Goal: Information Seeking & Learning: Learn about a topic

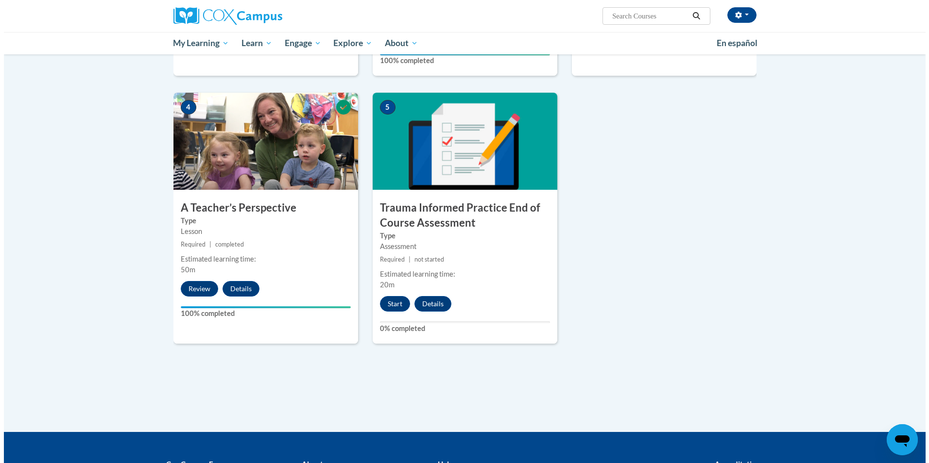
scroll to position [437, 0]
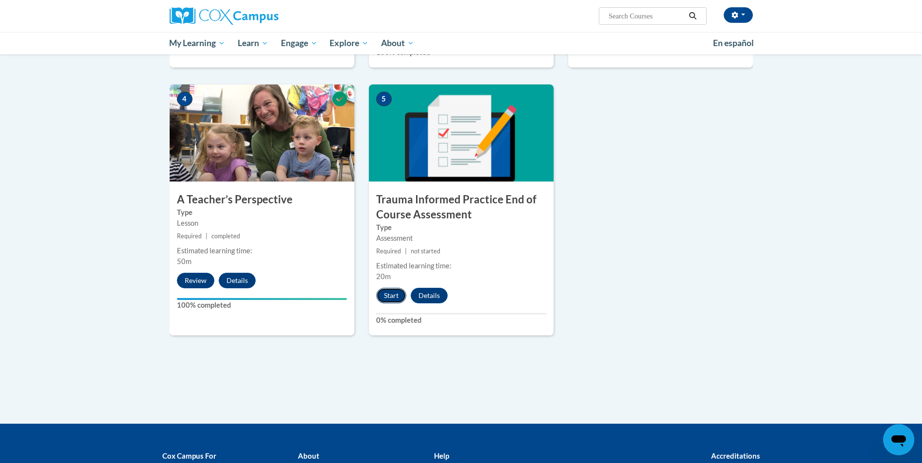
click at [395, 302] on button "Start" at bounding box center [391, 296] width 30 height 16
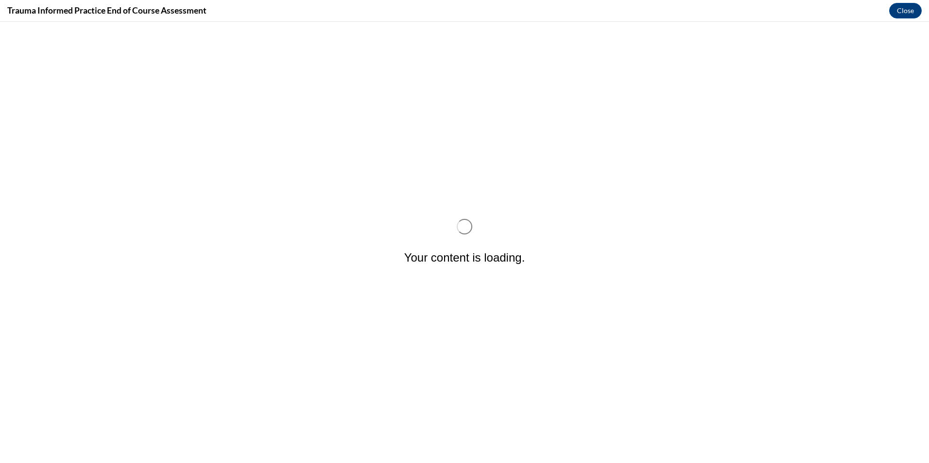
scroll to position [0, 0]
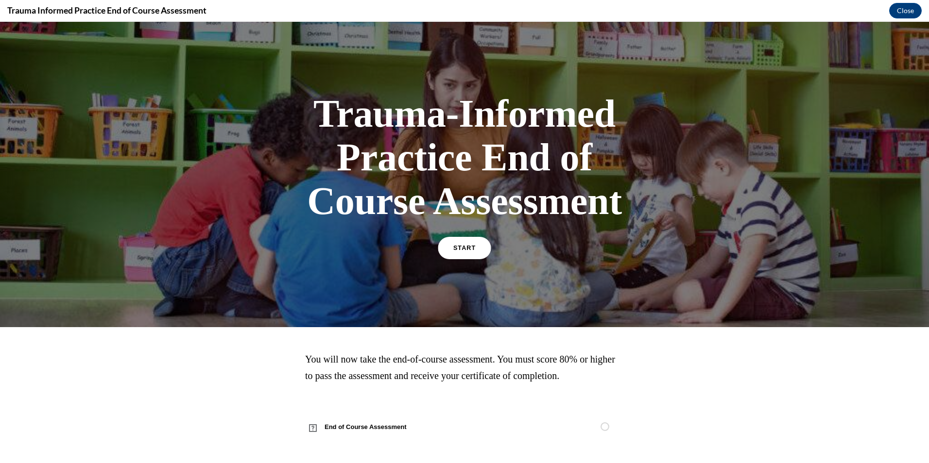
click at [466, 242] on link "START" at bounding box center [464, 248] width 53 height 22
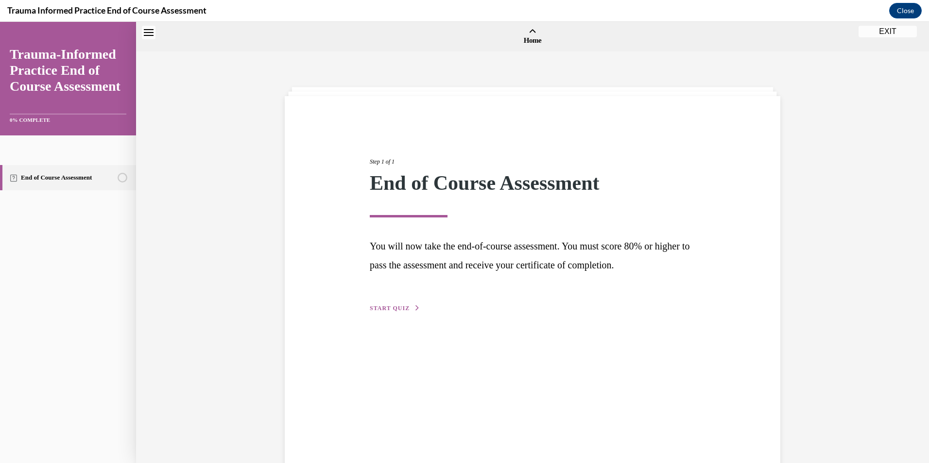
scroll to position [30, 0]
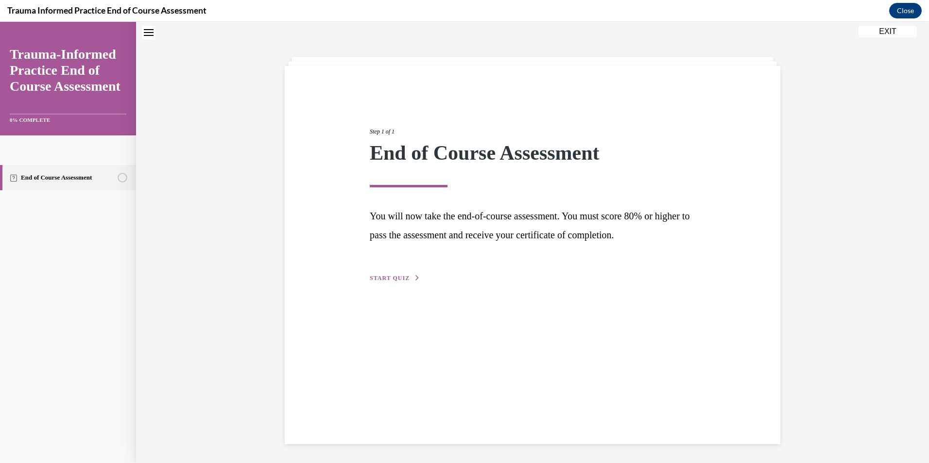
click at [393, 282] on button "START QUIZ" at bounding box center [395, 278] width 51 height 9
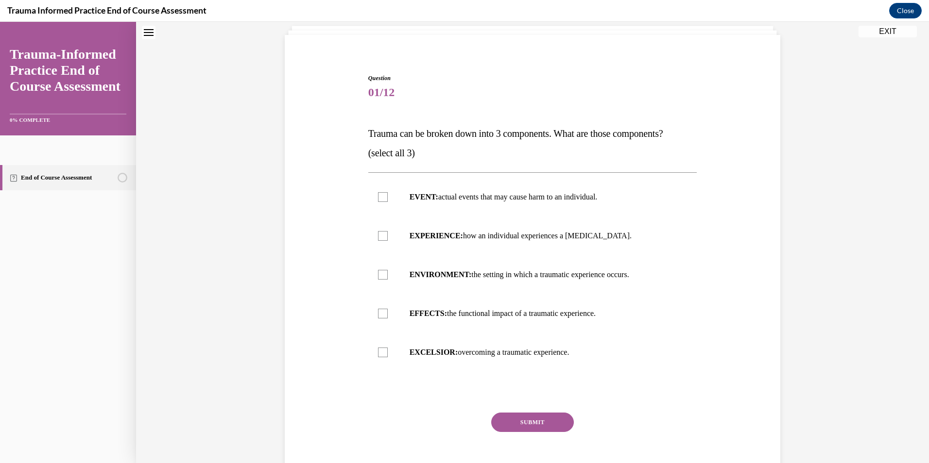
scroll to position [110, 0]
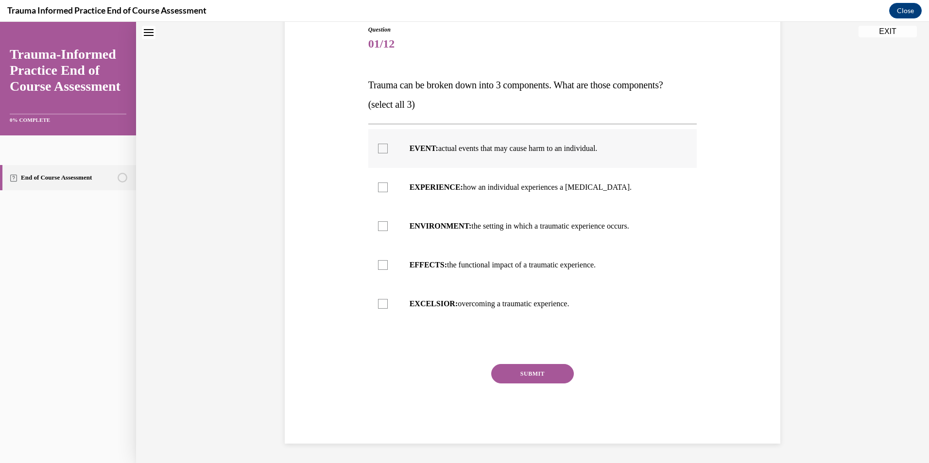
click at [379, 152] on div at bounding box center [383, 149] width 10 height 10
click at [379, 152] on input "EVENT: actual events that may cause harm to an individual." at bounding box center [383, 149] width 10 height 10
checkbox input "true"
click at [382, 182] on label "EXPERIENCE: how an individual experiences a stressor." at bounding box center [532, 187] width 329 height 39
click at [382, 183] on input "EXPERIENCE: how an individual experiences a stressor." at bounding box center [383, 188] width 10 height 10
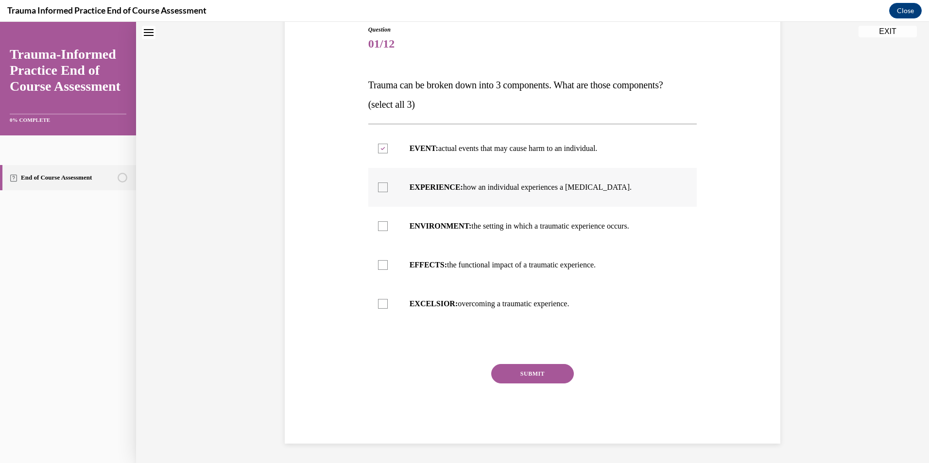
checkbox input "true"
click at [385, 264] on label "EFFECTS: the functional impact of a traumatic experience." at bounding box center [532, 265] width 329 height 39
click at [385, 264] on input "EFFECTS: the functional impact of a traumatic experience." at bounding box center [383, 265] width 10 height 10
checkbox input "true"
click at [504, 375] on button "SUBMIT" at bounding box center [532, 373] width 83 height 19
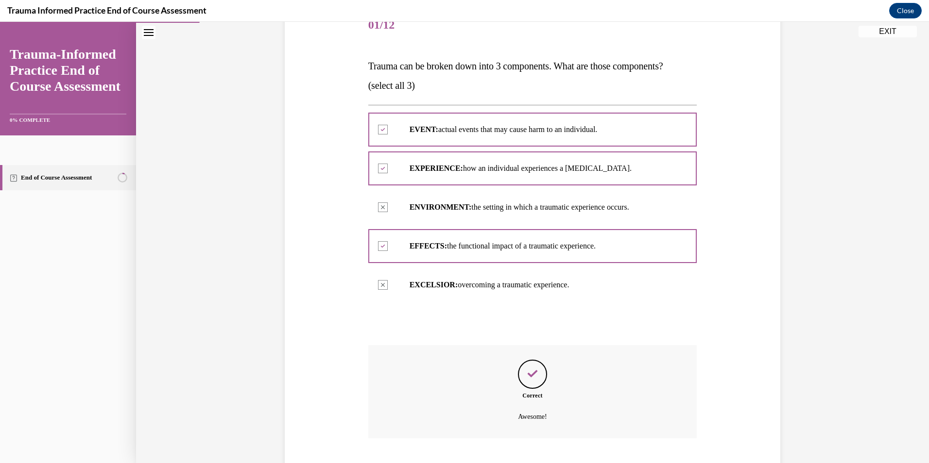
scroll to position [189, 0]
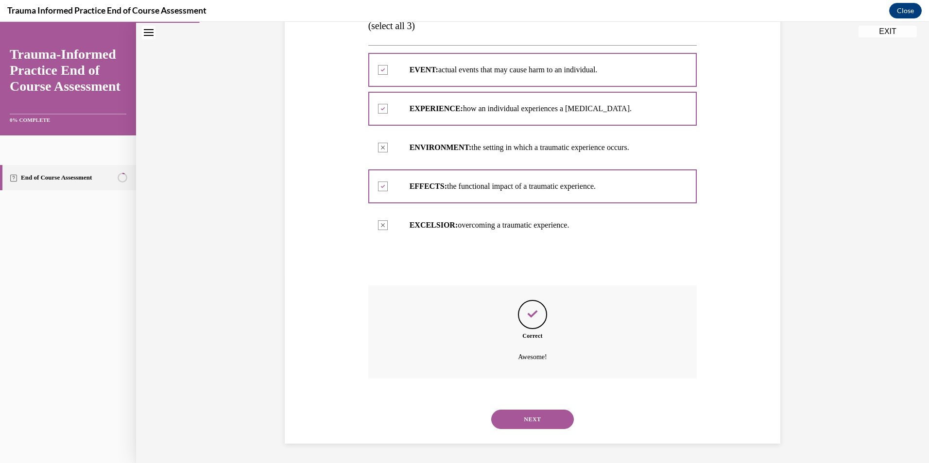
click at [515, 436] on div "NEXT" at bounding box center [532, 419] width 329 height 39
click at [517, 424] on button "NEXT" at bounding box center [532, 419] width 83 height 19
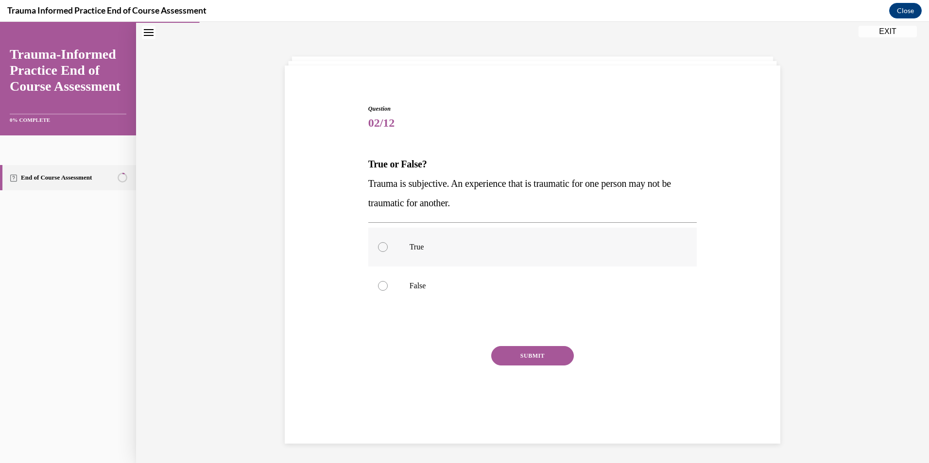
click at [378, 246] on div at bounding box center [383, 247] width 10 height 10
click at [378, 246] on input "True" at bounding box center [383, 247] width 10 height 10
radio input "true"
click at [513, 356] on button "SUBMIT" at bounding box center [532, 355] width 83 height 19
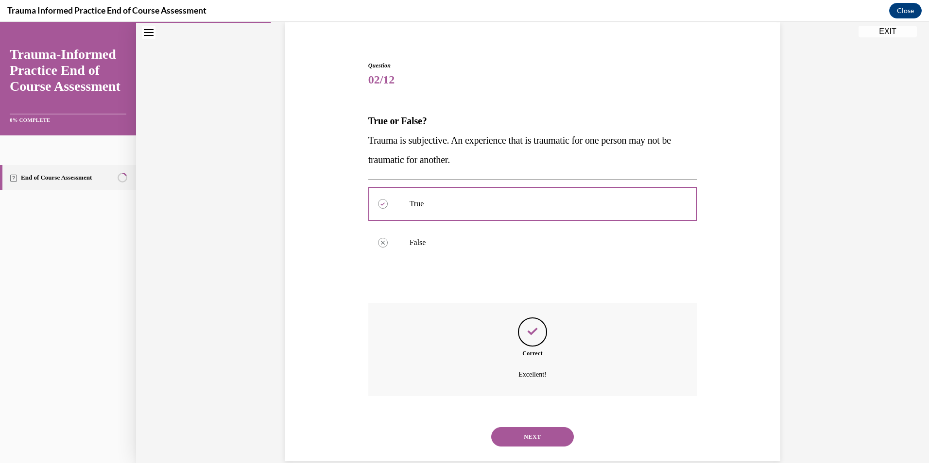
scroll to position [91, 0]
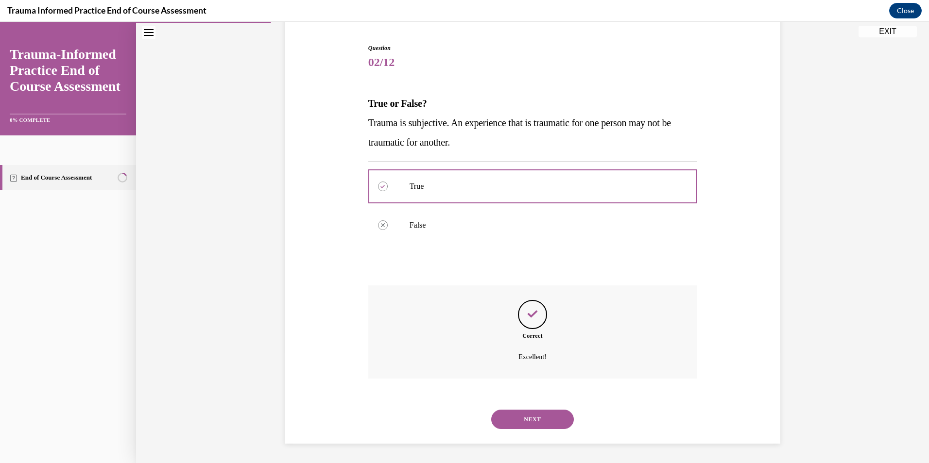
click at [514, 422] on button "NEXT" at bounding box center [532, 419] width 83 height 19
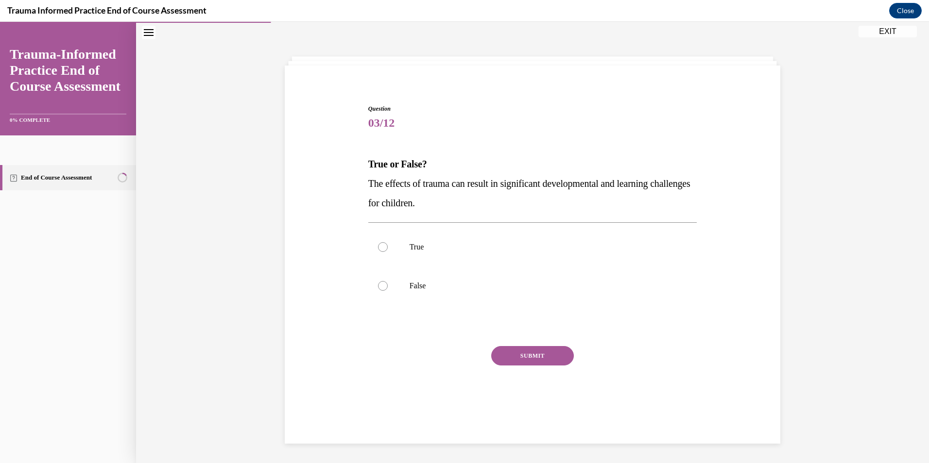
scroll to position [31, 0]
click at [398, 264] on label "True" at bounding box center [532, 247] width 329 height 39
click at [388, 252] on input "True" at bounding box center [383, 247] width 10 height 10
radio input "true"
click at [536, 366] on div "SUBMIT" at bounding box center [532, 370] width 329 height 49
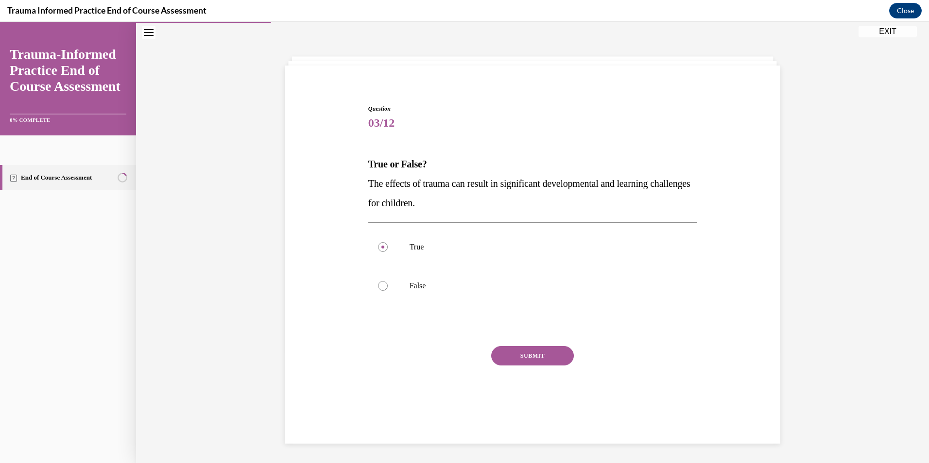
click at [536, 355] on button "SUBMIT" at bounding box center [532, 355] width 83 height 19
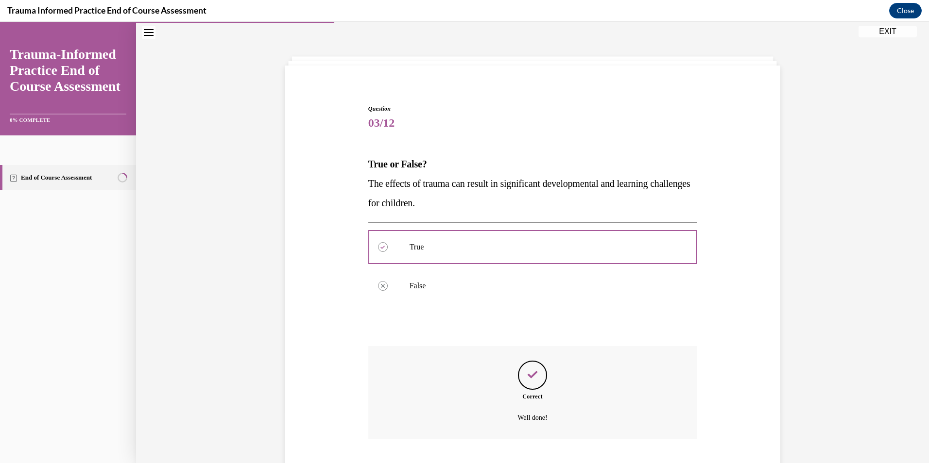
scroll to position [91, 0]
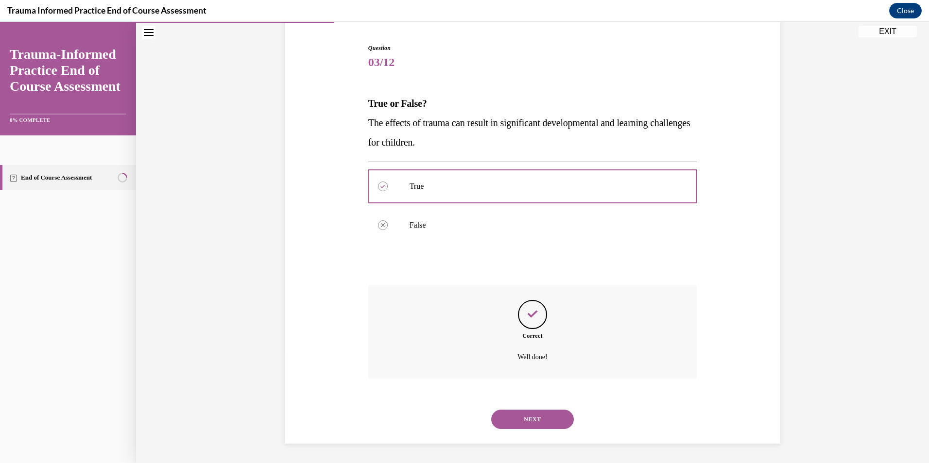
click at [535, 413] on button "NEXT" at bounding box center [532, 419] width 83 height 19
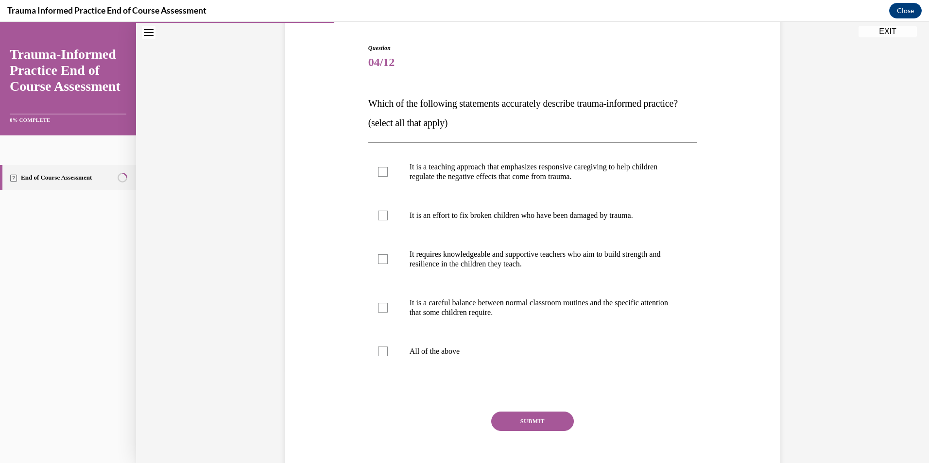
scroll to position [51, 0]
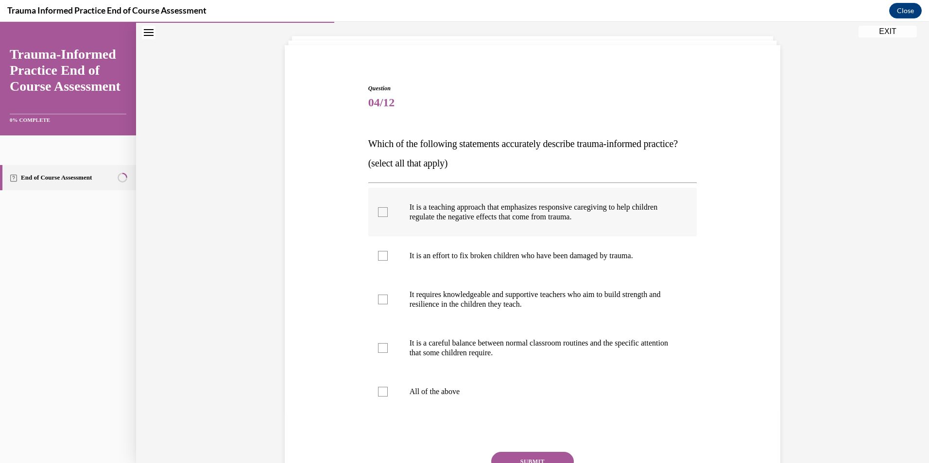
click at [446, 222] on p "It is a teaching approach that emphasizes responsive caregiving to help childre…" at bounding box center [541, 212] width 263 height 19
click at [388, 217] on input "It is a teaching approach that emphasizes responsive caregiving to help childre…" at bounding box center [383, 212] width 10 height 10
checkbox input "true"
click at [444, 309] on p "It requires knowledgeable and supportive teachers who aim to build strength and…" at bounding box center [541, 299] width 263 height 19
click at [388, 305] on input "It requires knowledgeable and supportive teachers who aim to build strength and…" at bounding box center [383, 300] width 10 height 10
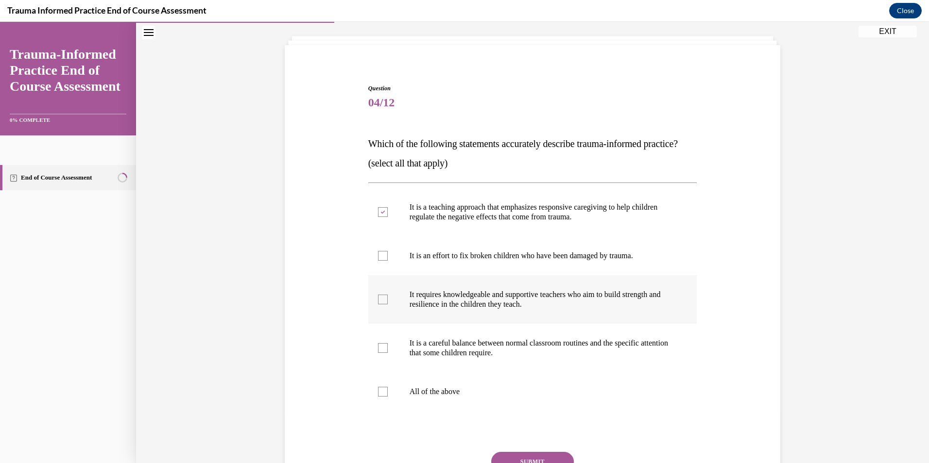
checkbox input "true"
click at [449, 358] on p "It is a careful balance between normal classroom routines and the specific atte…" at bounding box center [541, 348] width 263 height 19
click at [388, 353] on input "It is a careful balance between normal classroom routines and the specific atte…" at bounding box center [383, 348] width 10 height 10
checkbox input "true"
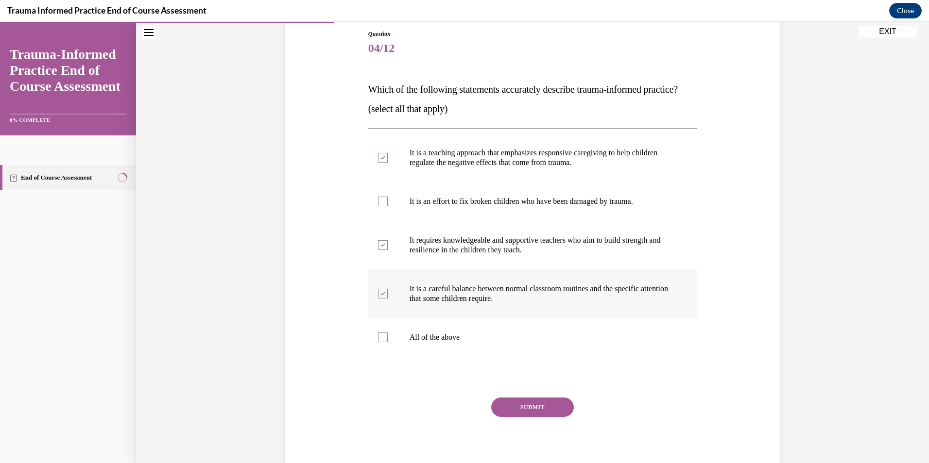
scroll to position [158, 0]
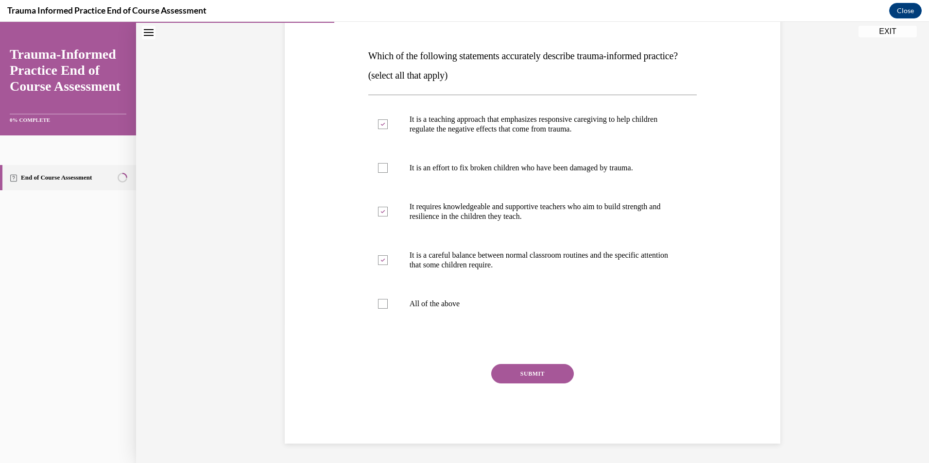
click at [541, 380] on button "SUBMIT" at bounding box center [532, 373] width 83 height 19
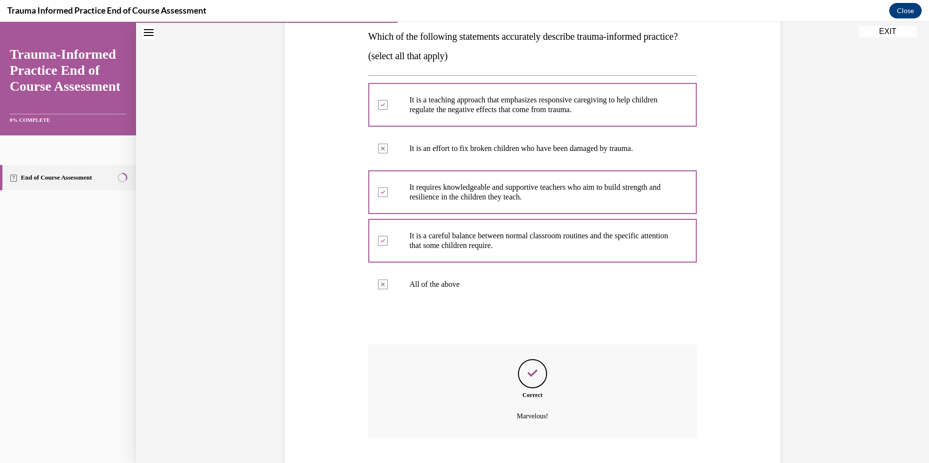
scroll to position [237, 0]
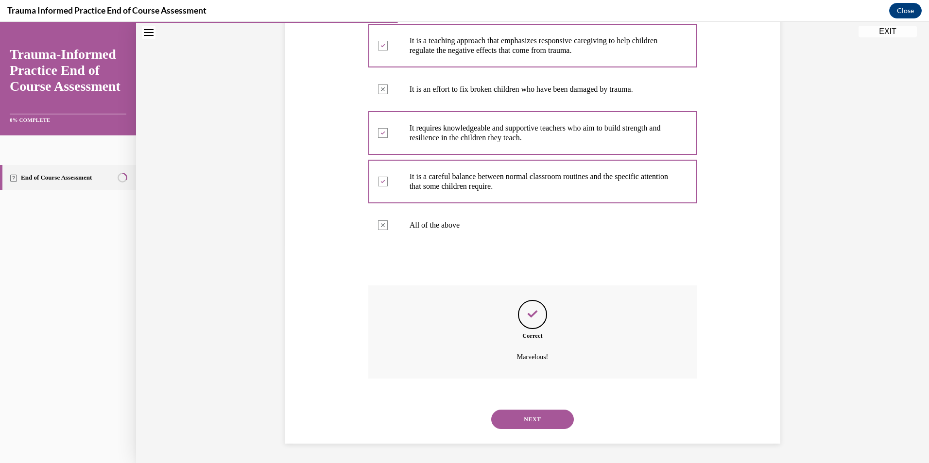
click at [539, 412] on button "NEXT" at bounding box center [532, 419] width 83 height 19
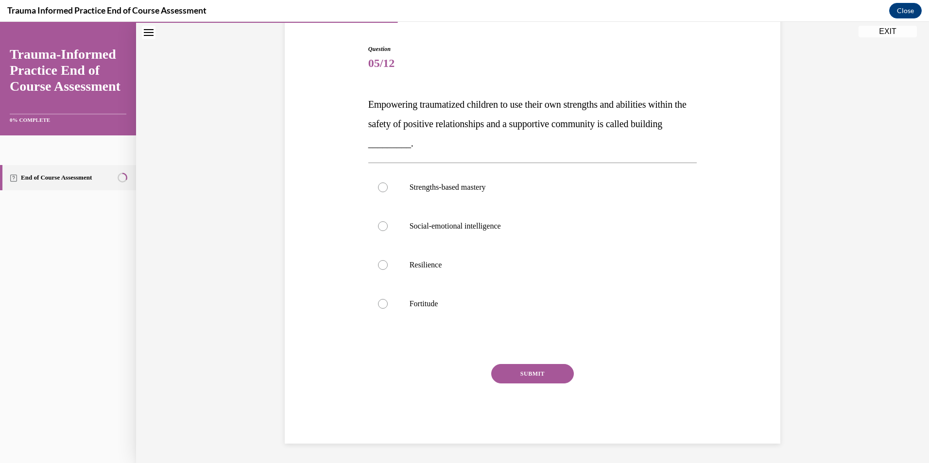
scroll to position [90, 0]
click at [415, 256] on label "Resilience" at bounding box center [532, 265] width 329 height 39
click at [388, 260] on input "Resilience" at bounding box center [383, 265] width 10 height 10
radio input "true"
click at [508, 377] on button "SUBMIT" at bounding box center [532, 373] width 83 height 19
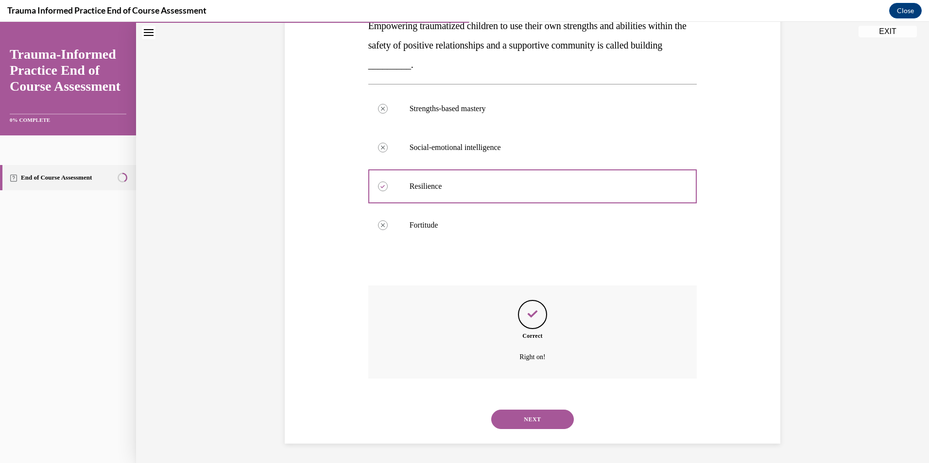
click at [534, 429] on button "NEXT" at bounding box center [532, 419] width 83 height 19
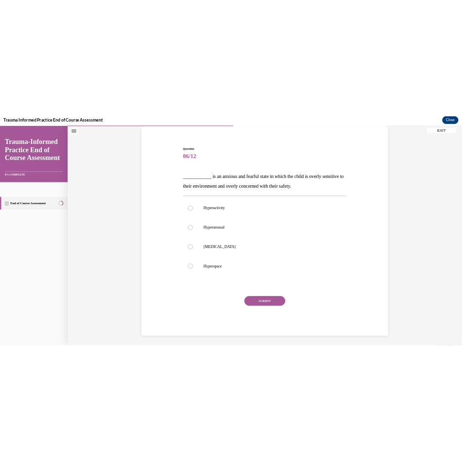
scroll to position [71, 0]
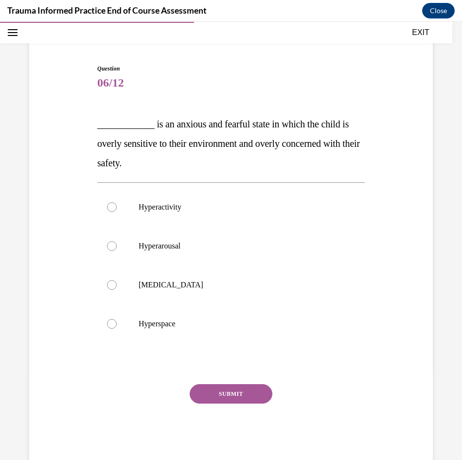
click at [308, 161] on p "____________ is an anxious and fearful state in which the child is overly sensi…" at bounding box center [230, 143] width 267 height 58
click at [225, 248] on p "Hyperarousal" at bounding box center [239, 246] width 202 height 10
click at [117, 248] on input "Hyperarousal" at bounding box center [112, 246] width 10 height 10
radio input "true"
click at [218, 391] on button "SUBMIT" at bounding box center [230, 393] width 83 height 19
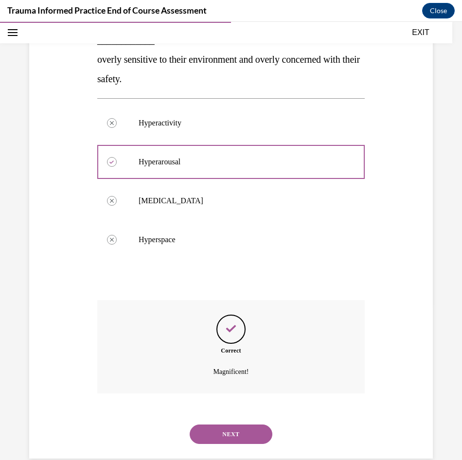
scroll to position [173, 0]
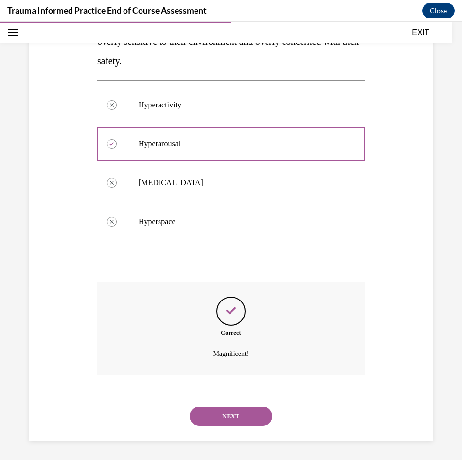
click at [225, 413] on button "NEXT" at bounding box center [230, 415] width 83 height 19
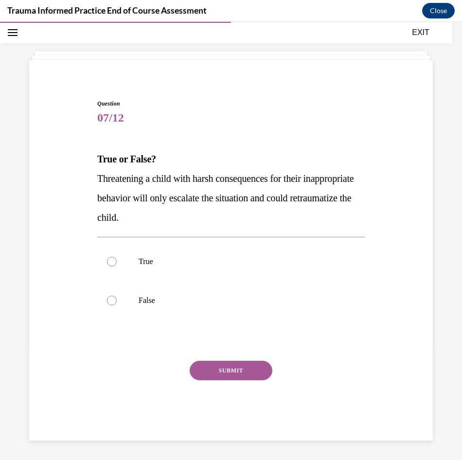
click at [339, 343] on div at bounding box center [230, 340] width 267 height 12
click at [168, 265] on p "True" at bounding box center [239, 262] width 202 height 10
click at [117, 265] on input "True" at bounding box center [112, 262] width 10 height 10
radio input "true"
click at [220, 363] on button "SUBMIT" at bounding box center [230, 369] width 83 height 19
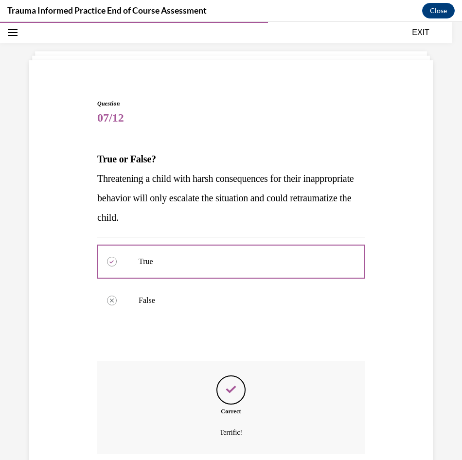
scroll to position [115, 0]
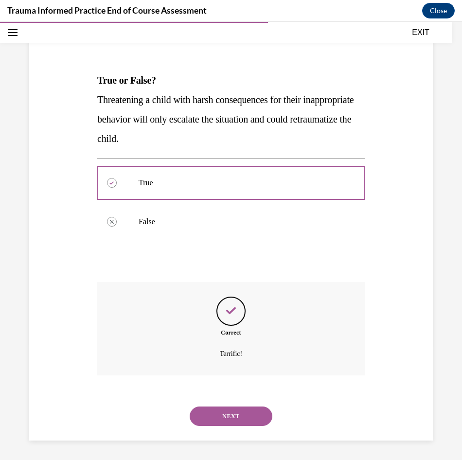
click at [231, 419] on button "NEXT" at bounding box center [230, 415] width 83 height 19
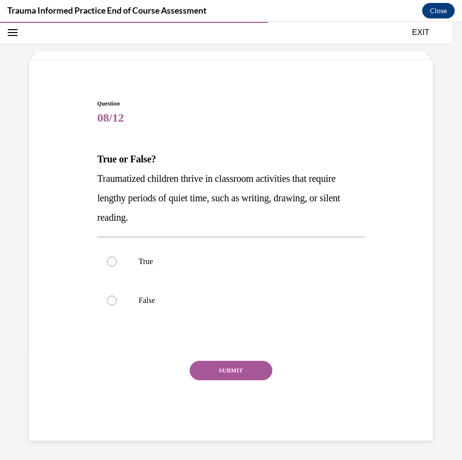
scroll to position [36, 0]
click at [292, 383] on div "SUBMIT" at bounding box center [230, 384] width 267 height 49
click at [113, 305] on label "False" at bounding box center [230, 300] width 267 height 39
click at [113, 305] on input "False" at bounding box center [112, 300] width 10 height 10
radio input "true"
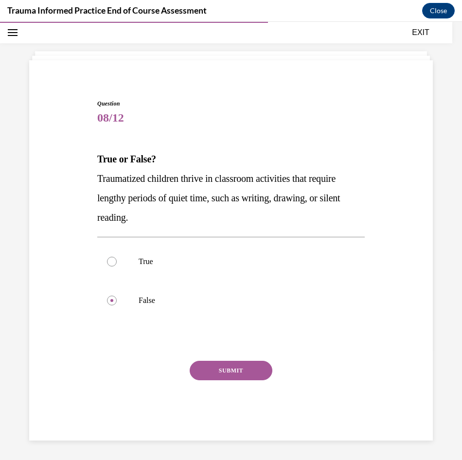
click at [267, 373] on button "SUBMIT" at bounding box center [230, 369] width 83 height 19
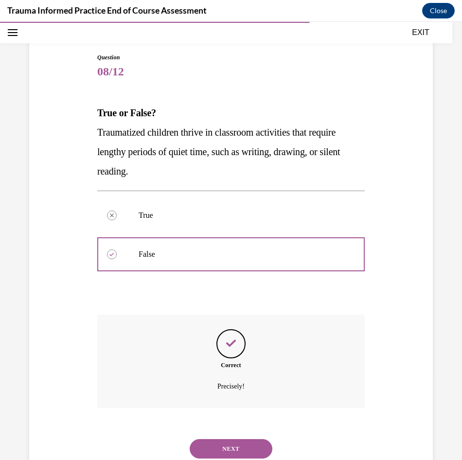
scroll to position [115, 0]
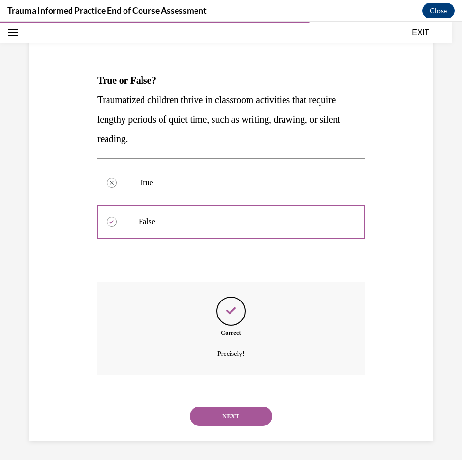
click at [221, 409] on button "NEXT" at bounding box center [230, 415] width 83 height 19
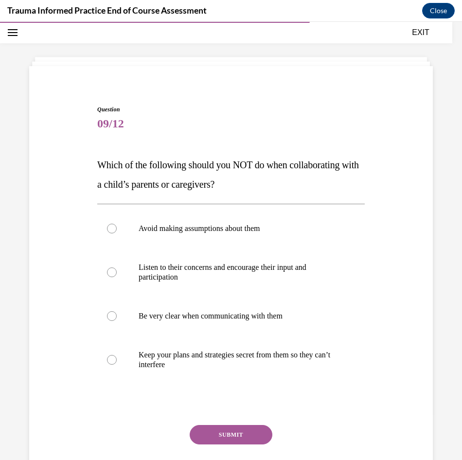
scroll to position [35, 0]
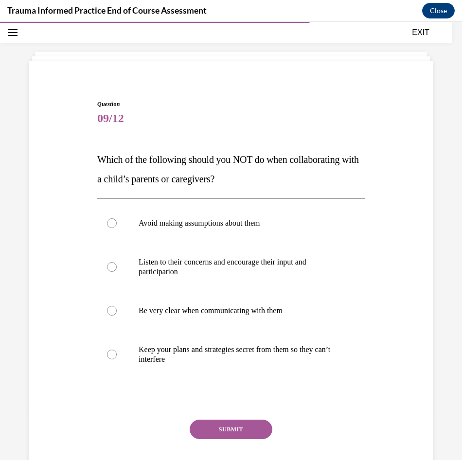
click at [303, 401] on div at bounding box center [230, 399] width 267 height 12
click at [300, 363] on p "Keep your plans and strategies secret from them so they can’t interfere" at bounding box center [239, 353] width 202 height 19
click at [117, 359] on input "Keep your plans and strategies secret from them so they can’t interfere" at bounding box center [112, 354] width 10 height 10
radio input "true"
click at [236, 438] on button "SUBMIT" at bounding box center [230, 428] width 83 height 19
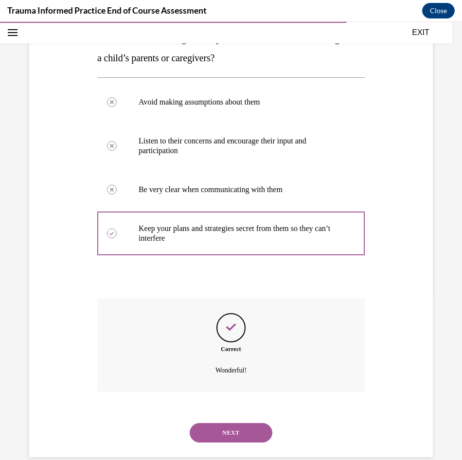
scroll to position [173, 0]
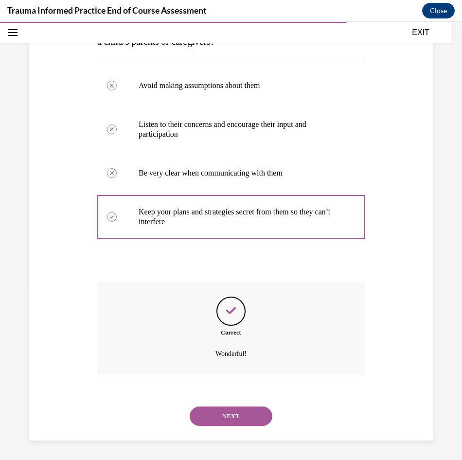
click at [237, 415] on button "NEXT" at bounding box center [230, 415] width 83 height 19
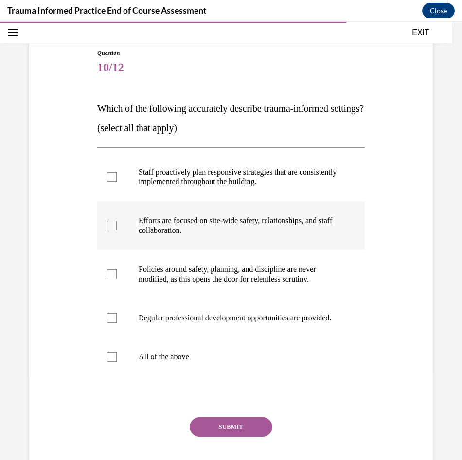
scroll to position [97, 0]
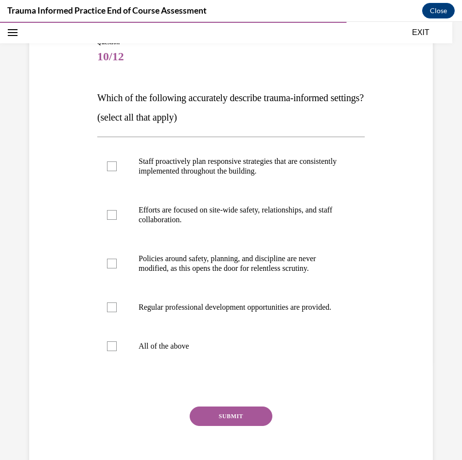
click at [376, 414] on div "Question 10/12 Which of the following accurately describe trauma-informed setti…" at bounding box center [231, 247] width 408 height 477
click at [109, 171] on div at bounding box center [112, 166] width 10 height 10
click at [109, 171] on input "Staff proactively plan responsive strategies that are consistently implemented …" at bounding box center [112, 166] width 10 height 10
checkbox input "true"
click at [108, 220] on div at bounding box center [112, 215] width 10 height 10
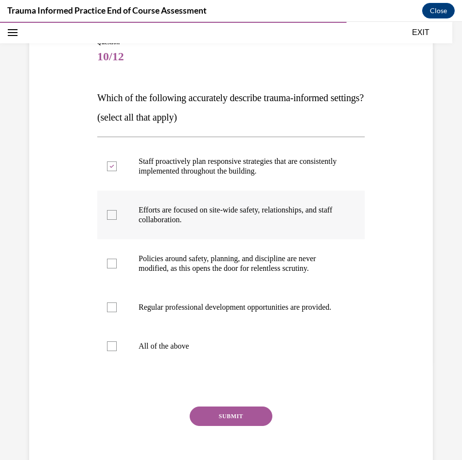
click at [108, 220] on input "Efforts are focused on site-wide safety, relationships, and staff collaboration." at bounding box center [112, 215] width 10 height 10
checkbox input "true"
click at [114, 312] on div at bounding box center [112, 307] width 10 height 10
click at [114, 312] on input "Regular professional development opportunities are provided." at bounding box center [112, 307] width 10 height 10
checkbox input "true"
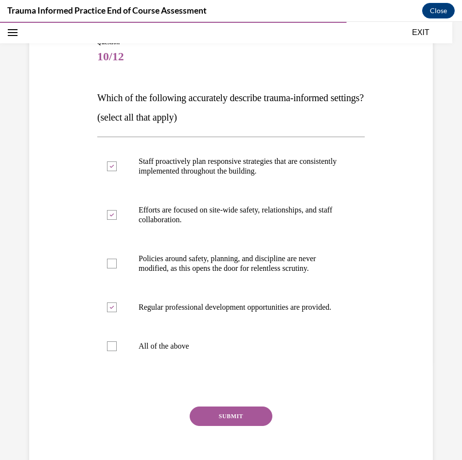
click at [224, 455] on div "SUBMIT" at bounding box center [230, 430] width 267 height 49
click at [225, 426] on button "SUBMIT" at bounding box center [230, 415] width 83 height 19
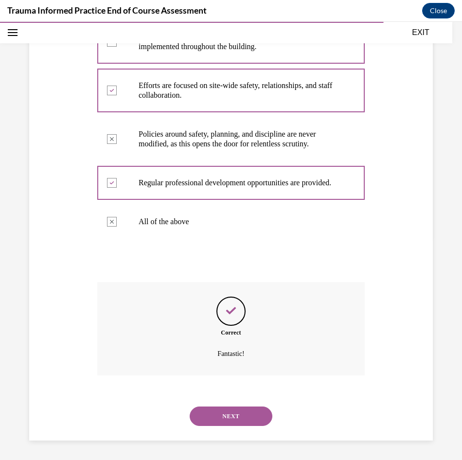
click at [234, 419] on button "NEXT" at bounding box center [230, 415] width 83 height 19
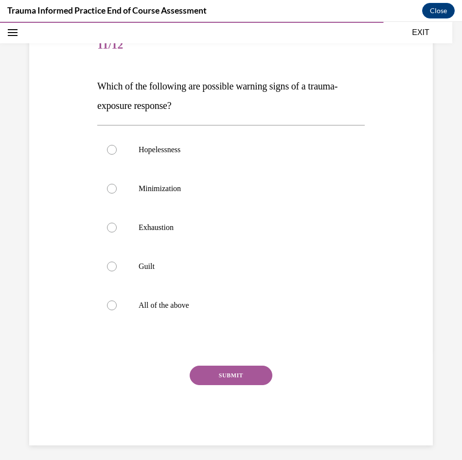
click at [189, 337] on div "Question 11/12 Which of the following are possible warning signs of a trauma-ex…" at bounding box center [230, 235] width 267 height 419
click at [302, 378] on div "SUBMIT" at bounding box center [230, 389] width 267 height 49
click at [161, 302] on p "All of the above" at bounding box center [239, 305] width 202 height 10
click at [117, 302] on input "All of the above" at bounding box center [112, 305] width 10 height 10
radio input "true"
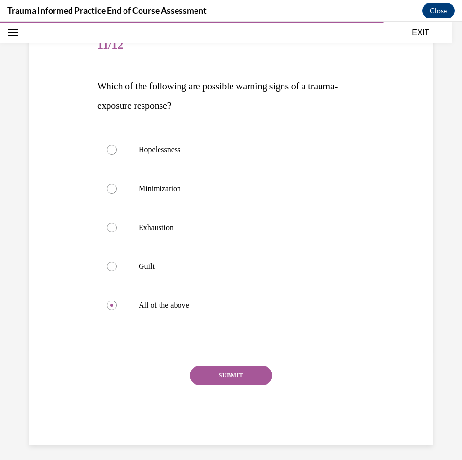
click at [249, 377] on button "SUBMIT" at bounding box center [230, 374] width 83 height 19
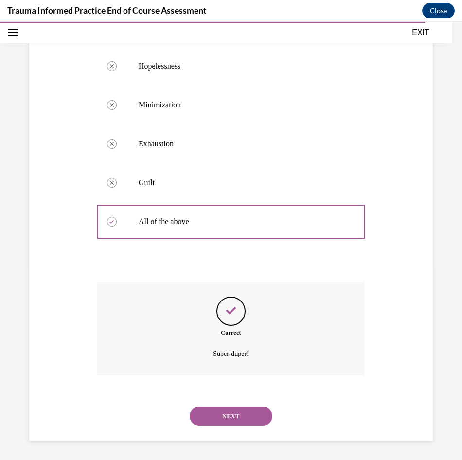
click at [247, 412] on button "NEXT" at bounding box center [230, 415] width 83 height 19
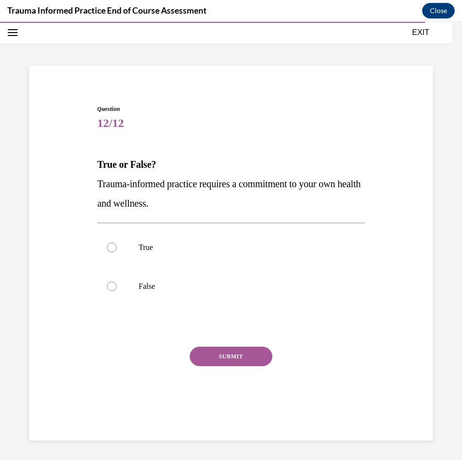
scroll to position [31, 0]
click at [127, 242] on label "True" at bounding box center [230, 247] width 267 height 39
click at [117, 242] on input "True" at bounding box center [112, 247] width 10 height 10
radio input "true"
click at [225, 360] on button "SUBMIT" at bounding box center [230, 355] width 83 height 19
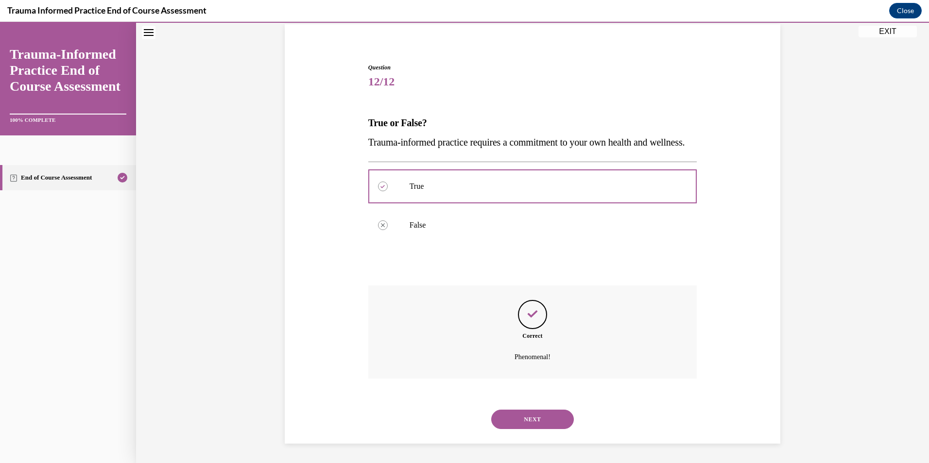
scroll to position [91, 0]
click at [515, 420] on button "NEXT" at bounding box center [532, 419] width 83 height 19
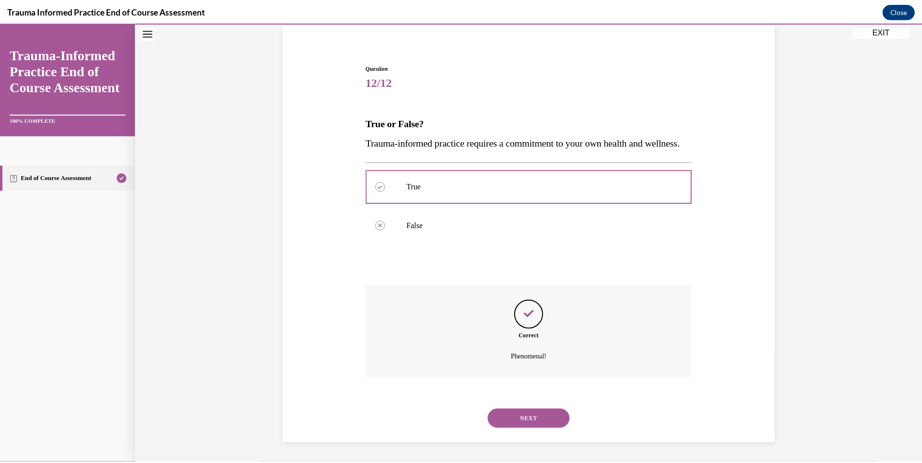
scroll to position [56, 0]
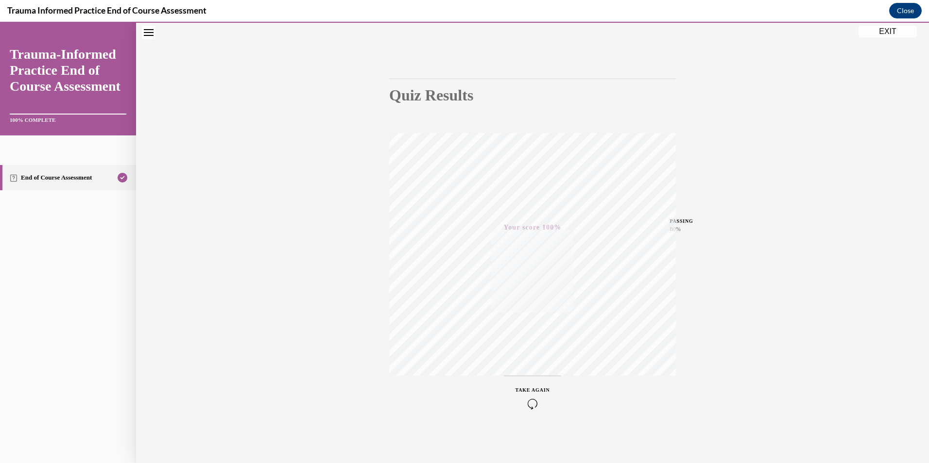
click at [891, 28] on button "EXIT" at bounding box center [887, 32] width 58 height 12
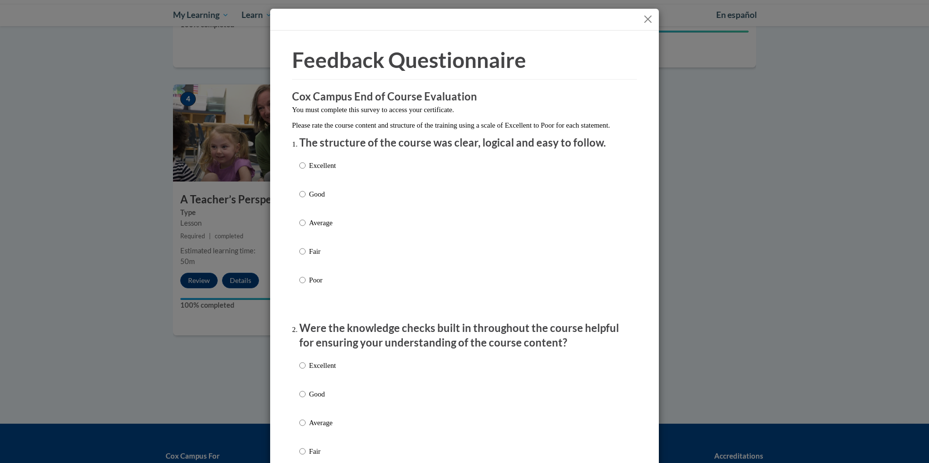
click at [645, 17] on button "Close" at bounding box center [648, 19] width 12 height 12
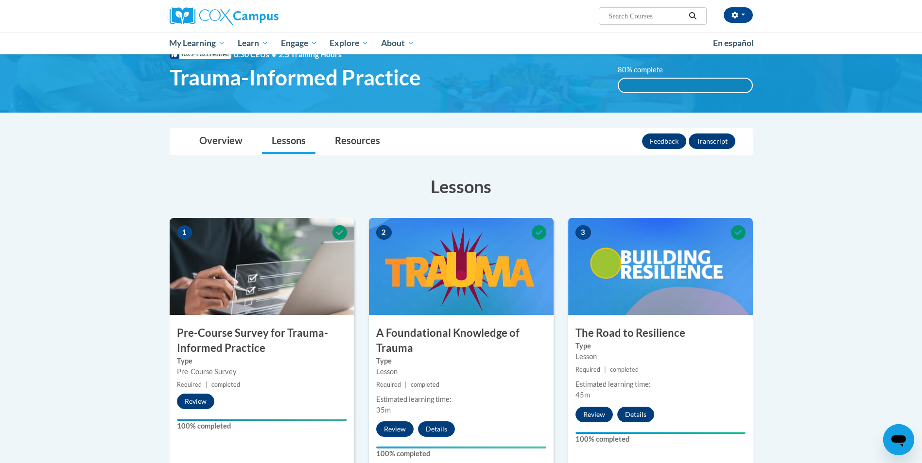
scroll to position [0, 0]
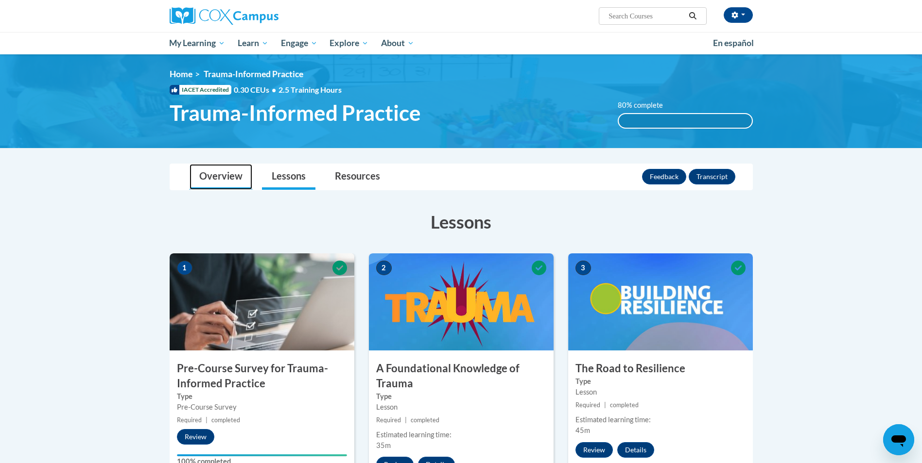
click at [233, 182] on link "Overview" at bounding box center [220, 177] width 63 height 26
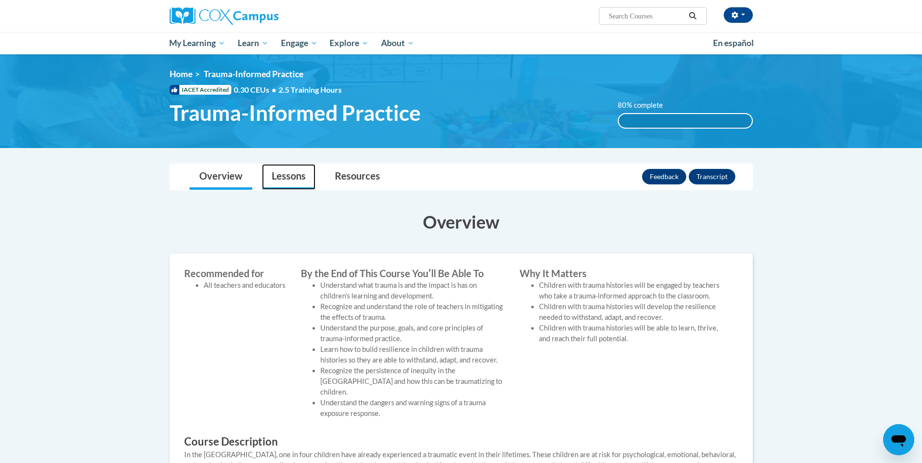
click at [312, 181] on link "Lessons" at bounding box center [288, 177] width 53 height 26
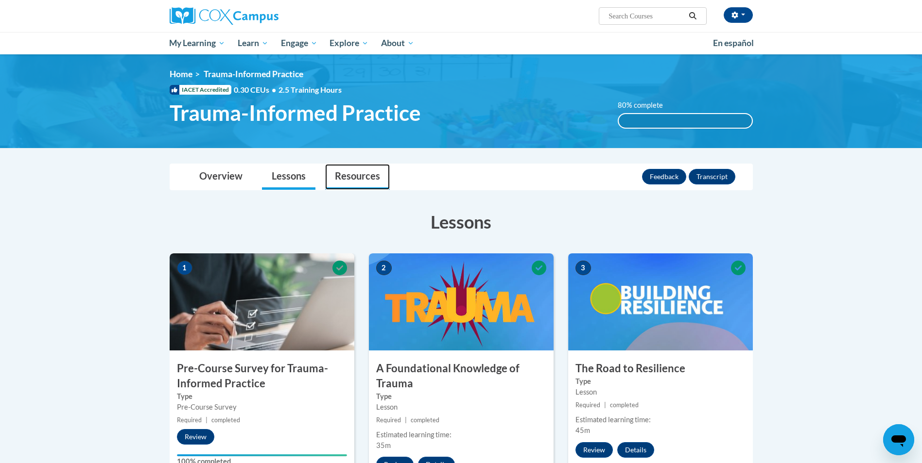
click at [338, 180] on link "Resources" at bounding box center [357, 177] width 65 height 26
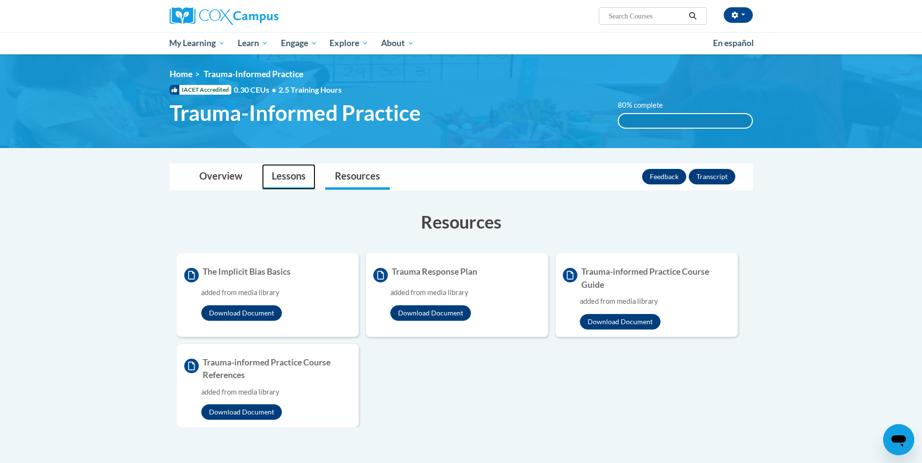
click at [284, 180] on link "Lessons" at bounding box center [288, 177] width 53 height 26
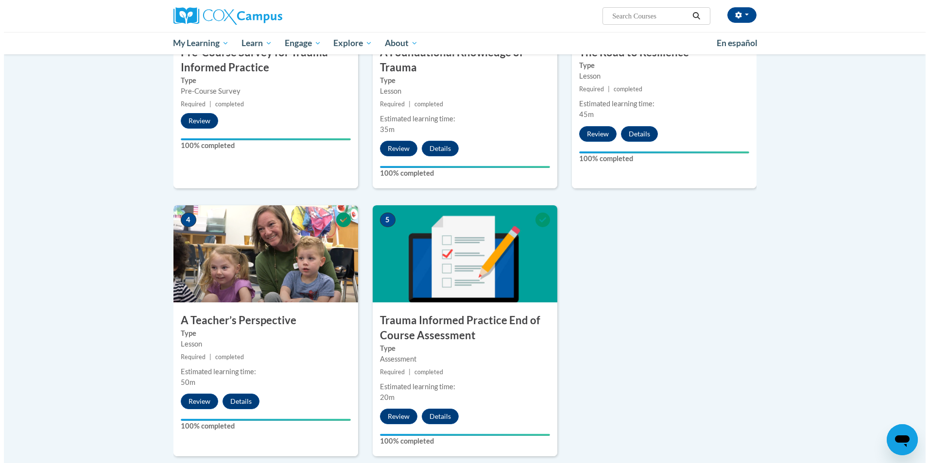
scroll to position [340, 0]
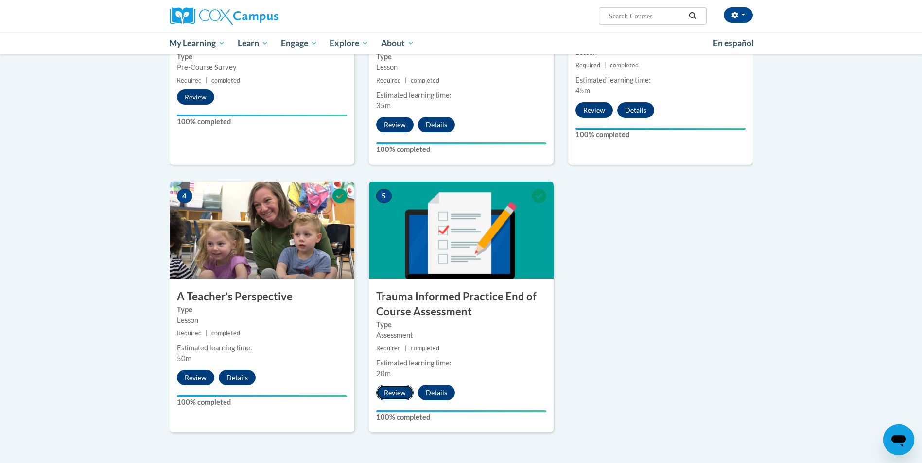
click at [395, 398] on button "Review" at bounding box center [394, 393] width 37 height 16
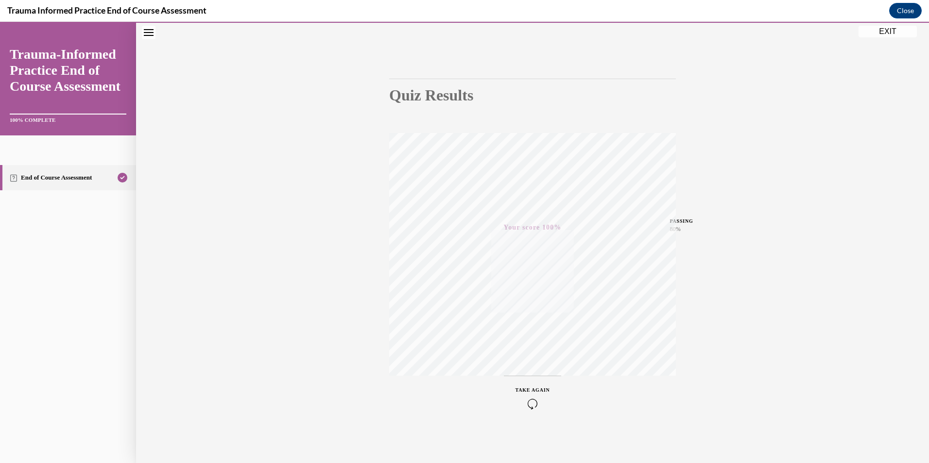
scroll to position [0, 0]
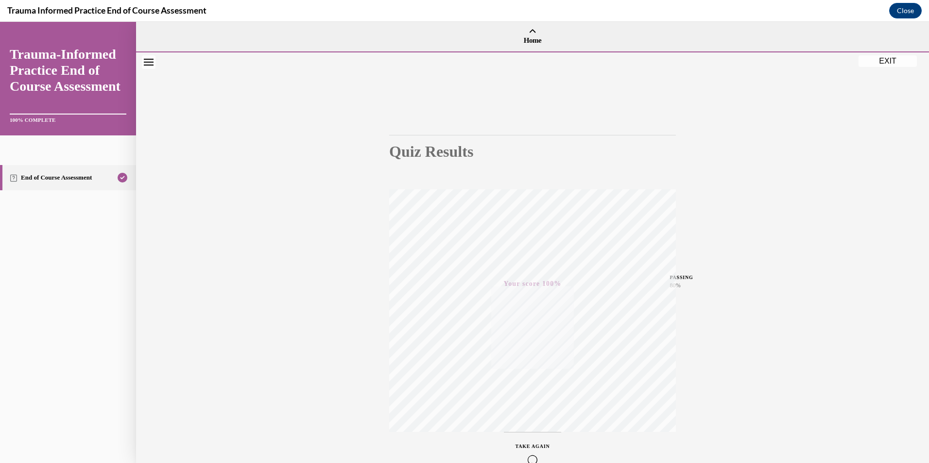
click at [152, 63] on icon "Close navigation menu" at bounding box center [149, 62] width 10 height 7
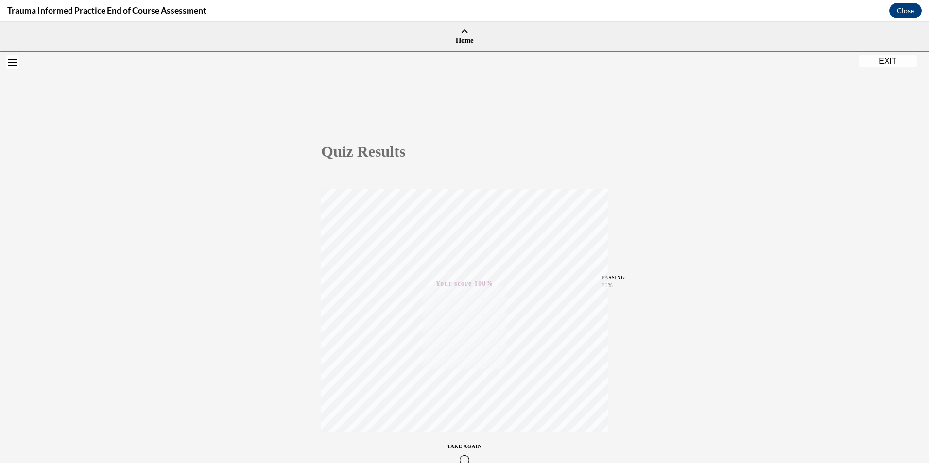
click at [862, 65] on button "EXIT" at bounding box center [887, 61] width 58 height 12
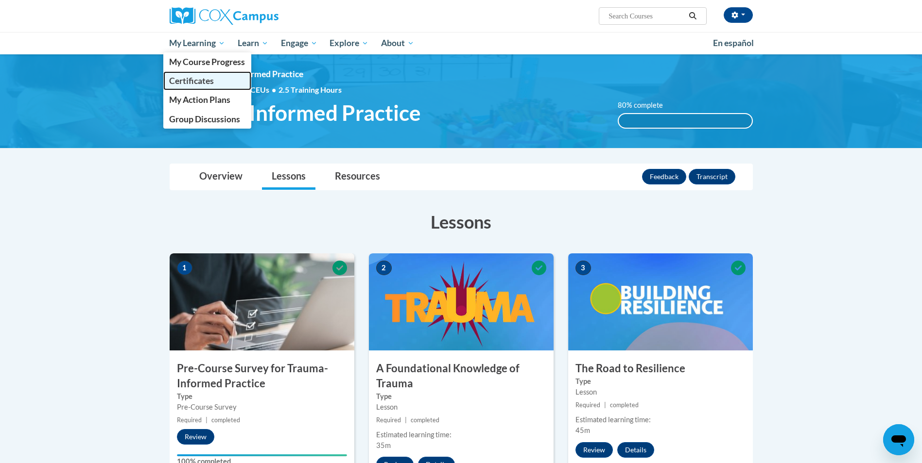
click at [206, 79] on span "Certificates" at bounding box center [191, 81] width 45 height 10
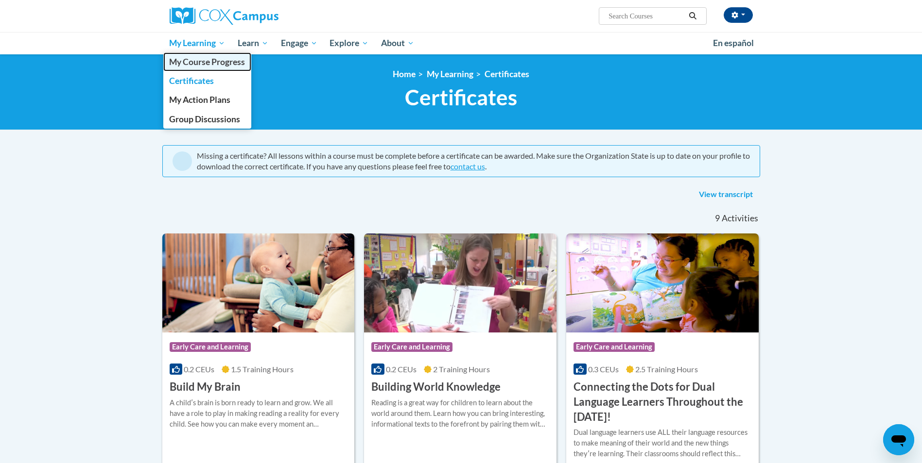
click at [206, 62] on span "My Course Progress" at bounding box center [207, 62] width 76 height 10
